Goal: Transaction & Acquisition: Purchase product/service

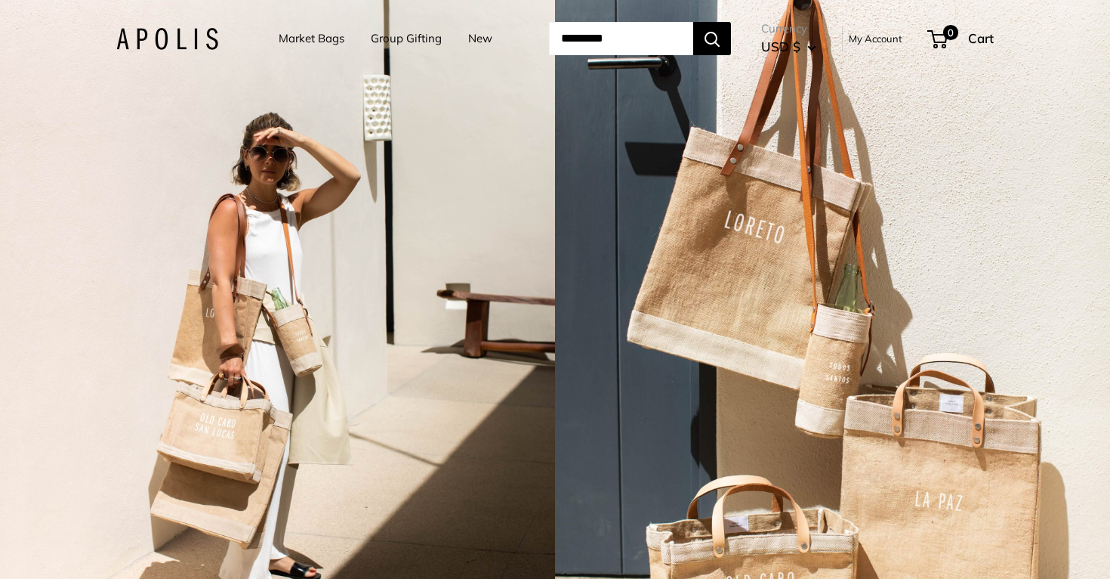
click at [634, 577] on div "2 / 7" at bounding box center [832, 289] width 555 height 579
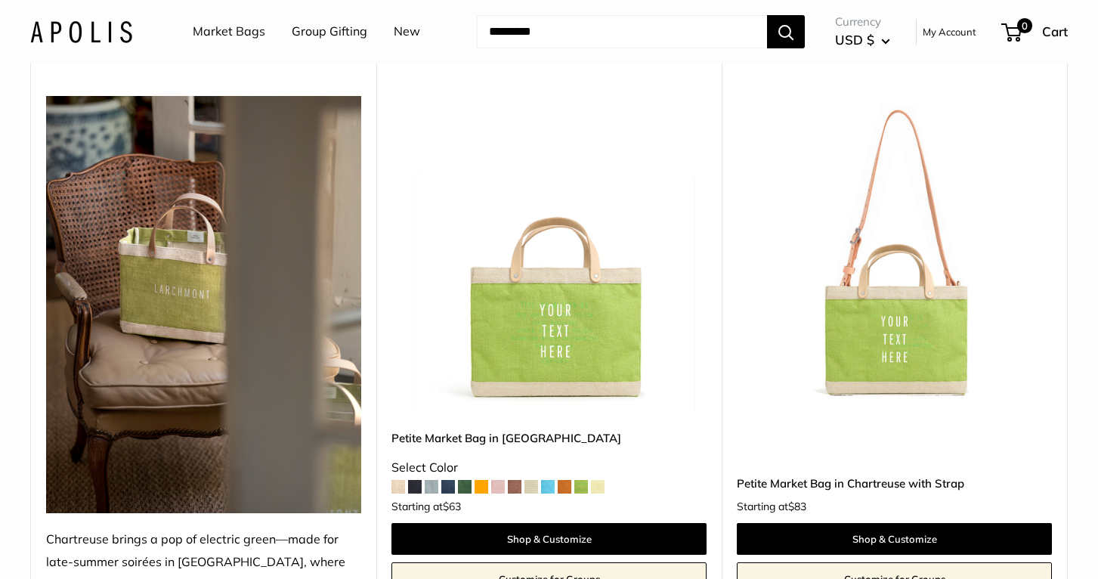
scroll to position [4829, 0]
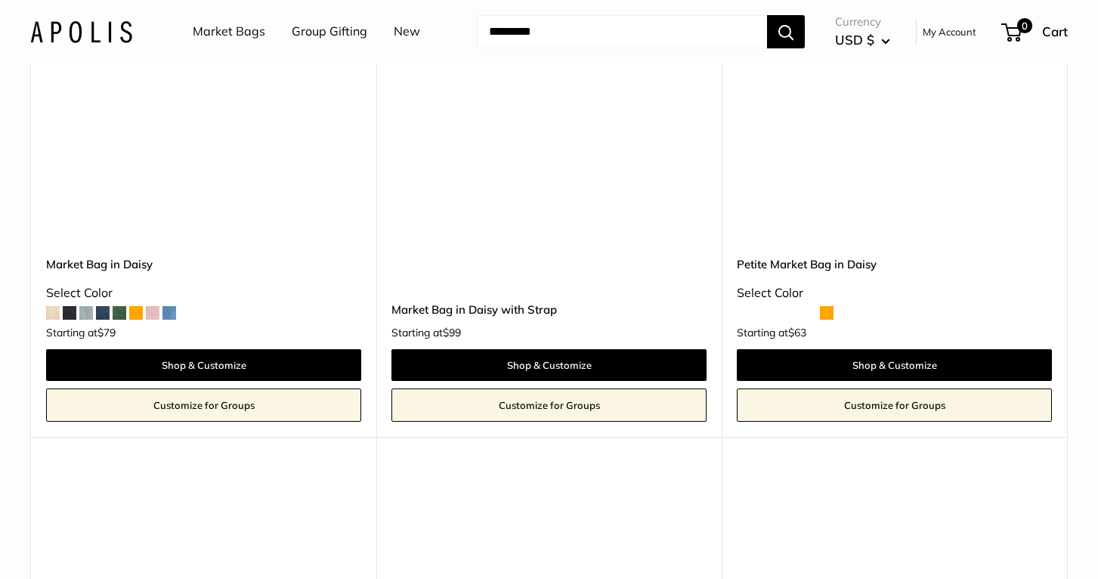
click at [284, 306] on span at bounding box center [286, 313] width 14 height 14
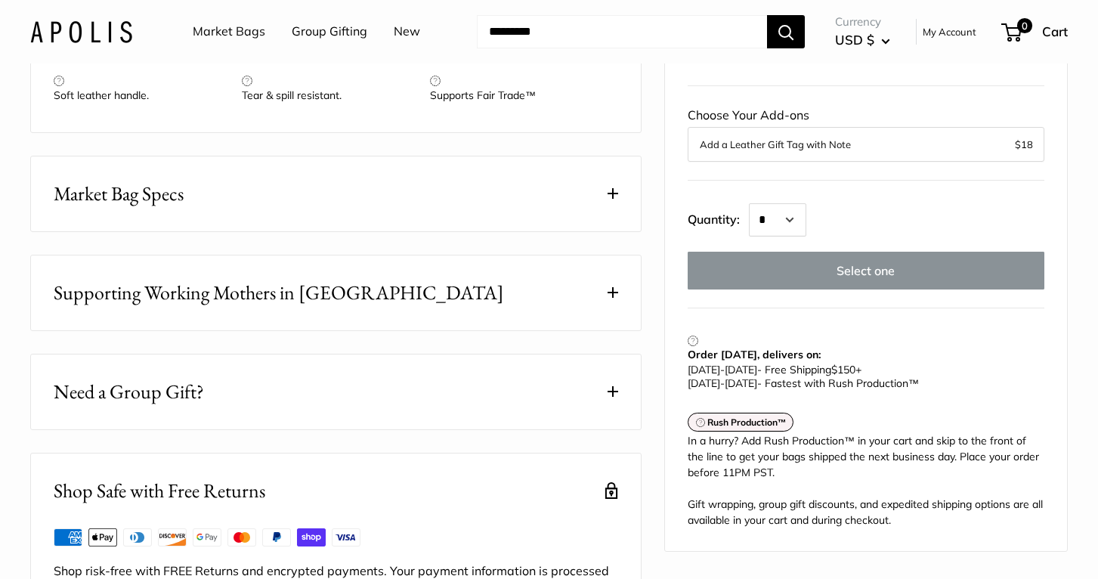
scroll to position [1785, 0]
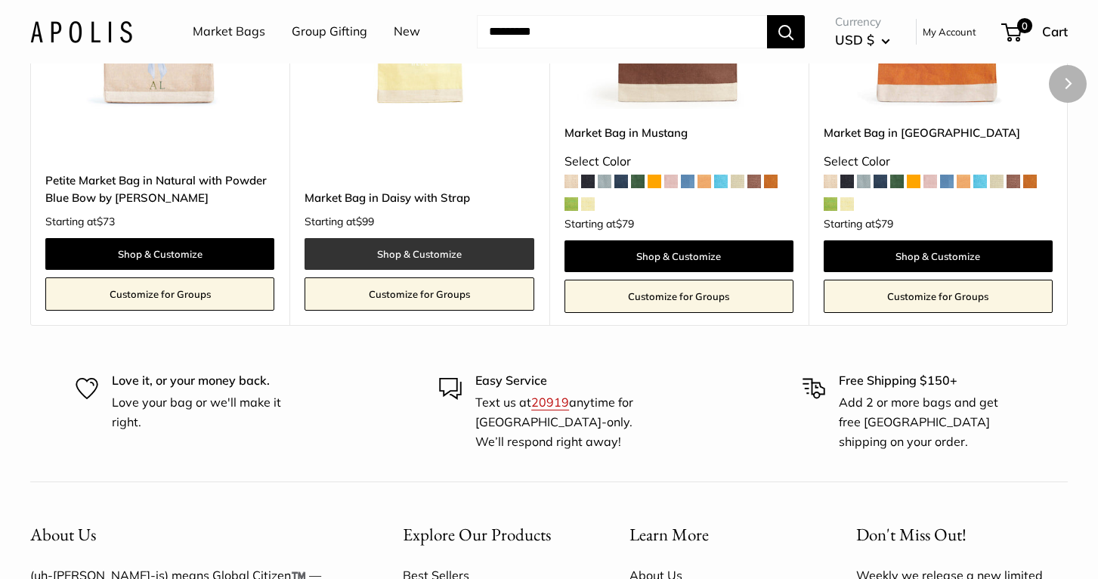
click at [420, 270] on link "Shop & Customize" at bounding box center [418, 254] width 229 height 32
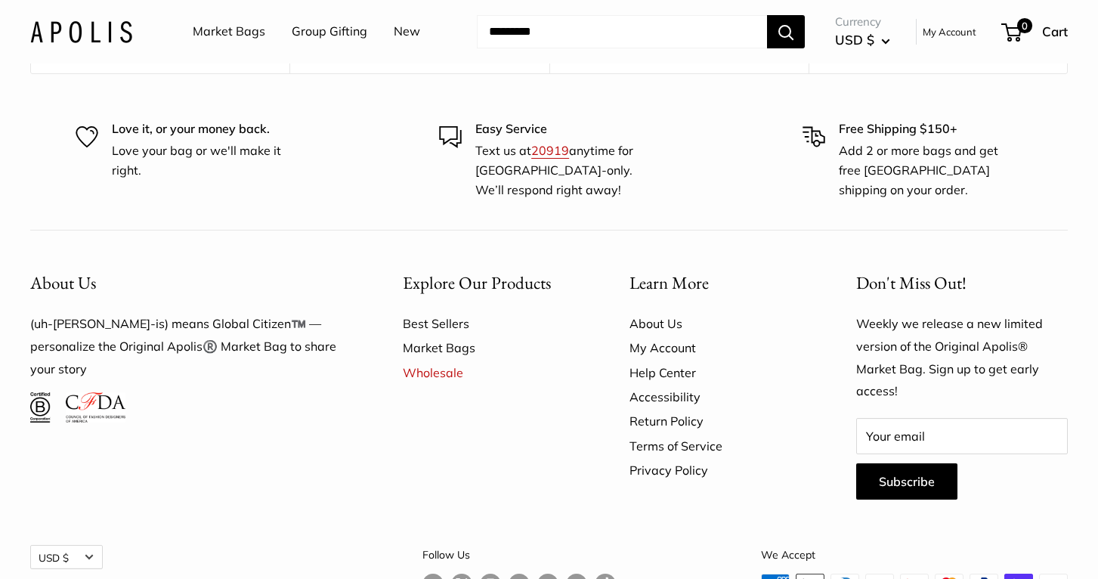
scroll to position [2100, 0]
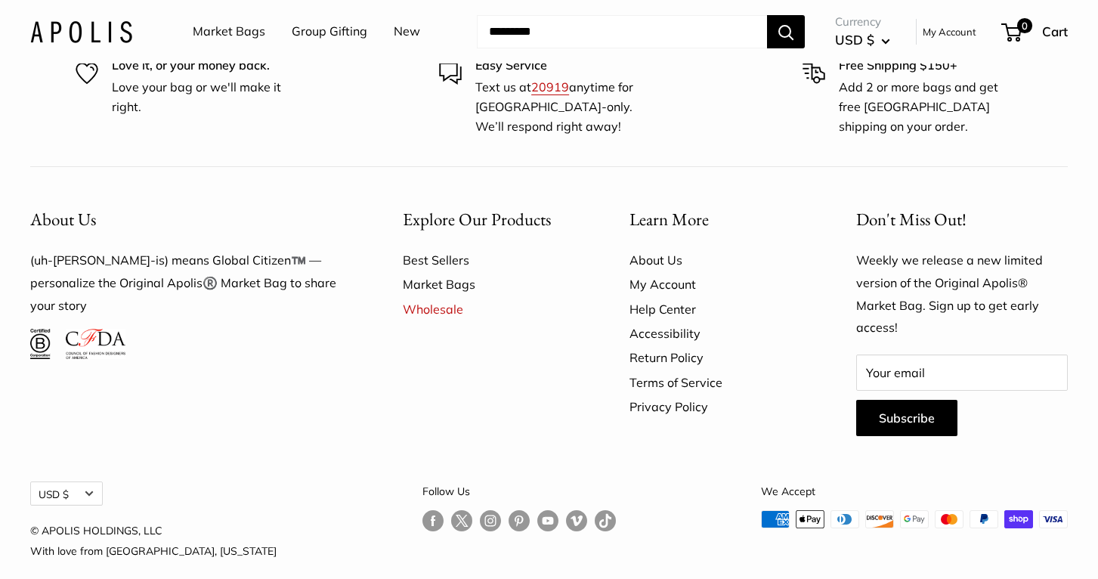
click at [251, 23] on link "Market Bags" at bounding box center [229, 31] width 73 height 23
